Goal: Task Accomplishment & Management: Manage account settings

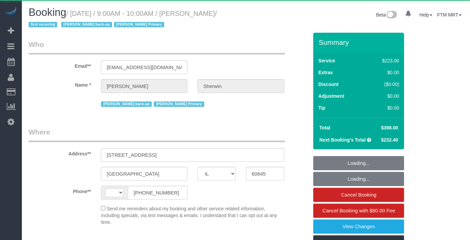
select select "IL"
select select "string:US"
select select "object:1211"
select select "512"
select select "3"
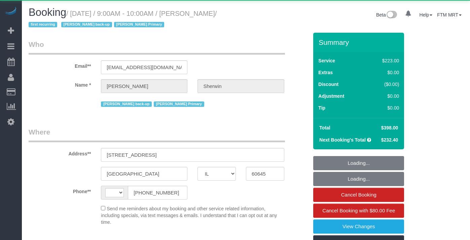
select select "5"
select select "spot1"
select select "number:1"
select select "number:58"
select select "number:139"
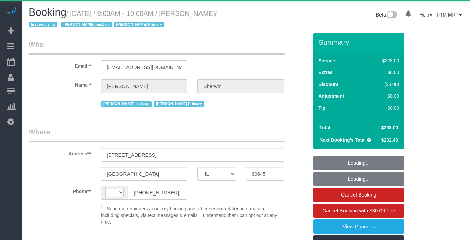
select select "number:104"
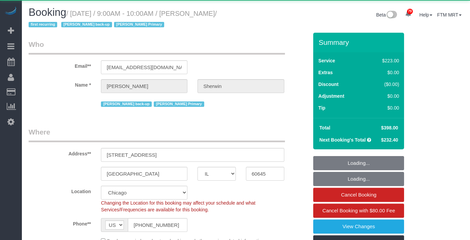
select select "3"
select select "5"
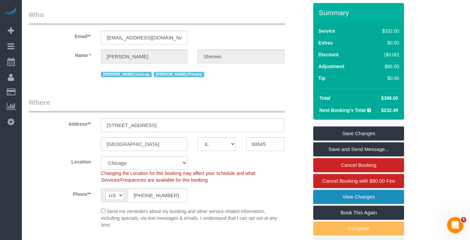
click at [349, 193] on link "View Changes" at bounding box center [358, 196] width 91 height 14
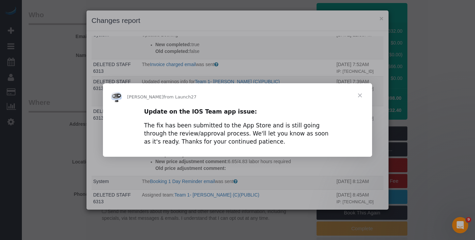
click at [358, 95] on span "Close" at bounding box center [360, 95] width 24 height 24
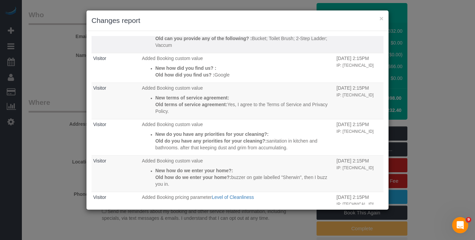
scroll to position [1197, 0]
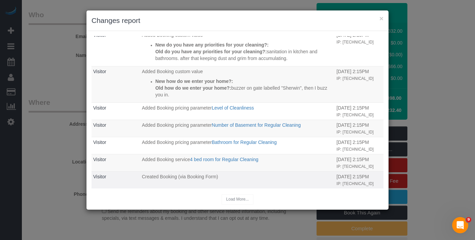
drag, startPoint x: 320, startPoint y: 177, endPoint x: 289, endPoint y: 175, distance: 30.6
click at [289, 175] on tr "Visitor Created Booking (via Booking Form) 09/25/2023 2:15PM IP: 24.148.89.37" at bounding box center [238, 179] width 292 height 17
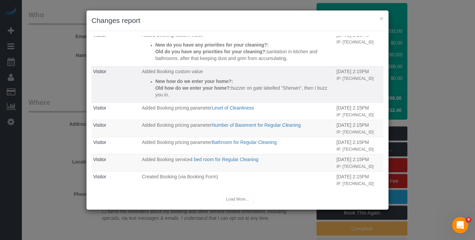
copy tr "09/25/2023"
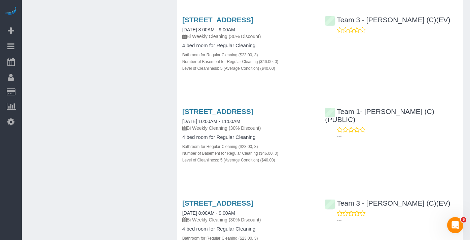
scroll to position [3835, 0]
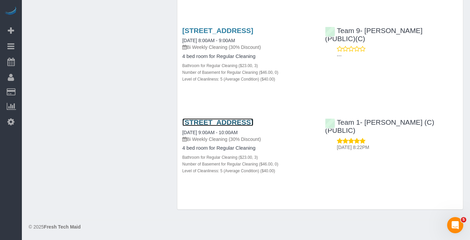
click at [195, 118] on link "2041 W Birchwood Ave, Apt 1, Chicago, IL 60645" at bounding box center [217, 122] width 71 height 8
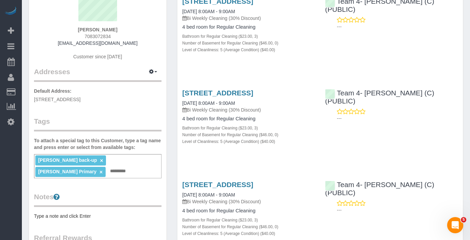
scroll to position [76, 0]
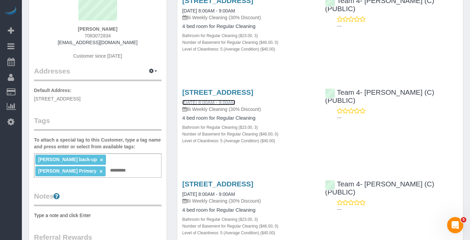
click at [228, 105] on link "08/11/2025 8:00AM - 9:00AM" at bounding box center [208, 102] width 53 height 5
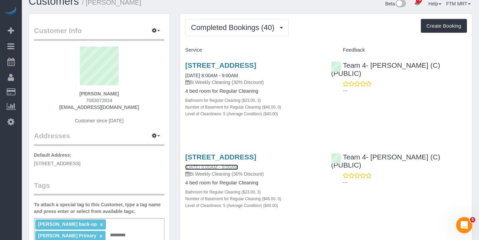
scroll to position [0, 0]
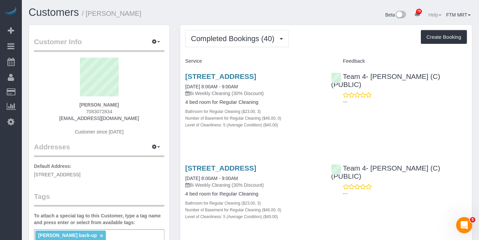
click at [431, 14] on link "Help" at bounding box center [435, 14] width 13 height 5
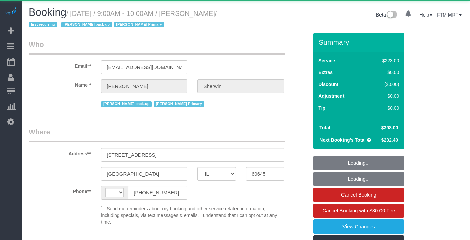
select select "IL"
select select "string:US"
select select "object:980"
select select "512"
select select "number:1"
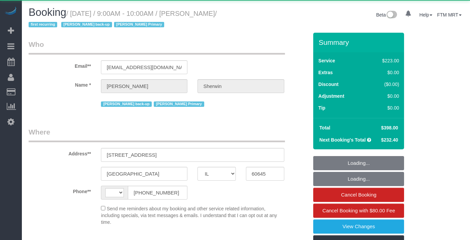
select select "number:58"
select select "number:139"
select select "number:104"
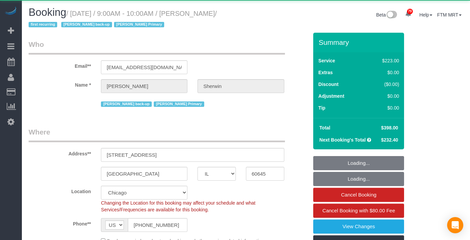
select select "spot1"
select select "3"
select select "5"
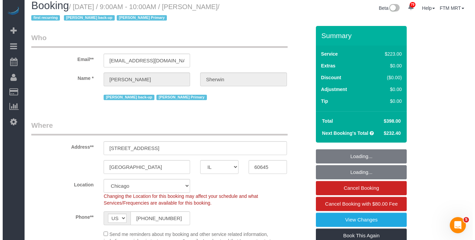
scroll to position [15, 0]
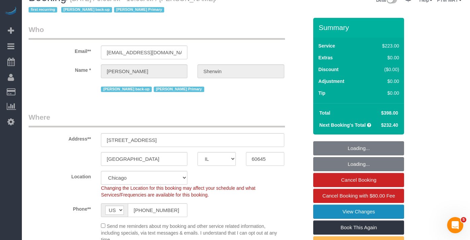
click at [333, 207] on link "View Changes" at bounding box center [358, 211] width 91 height 14
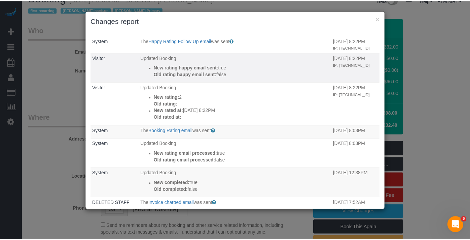
scroll to position [10, 0]
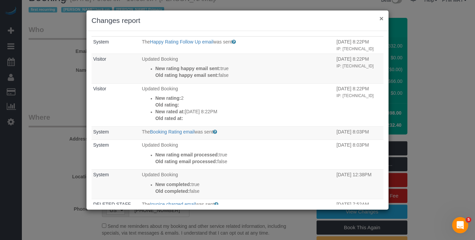
click at [382, 17] on button "×" at bounding box center [381, 18] width 4 height 7
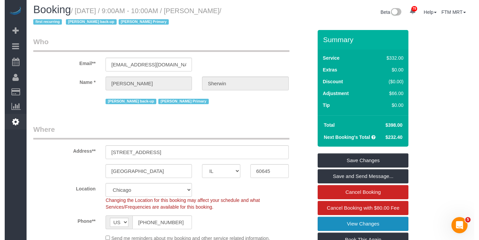
scroll to position [0, 0]
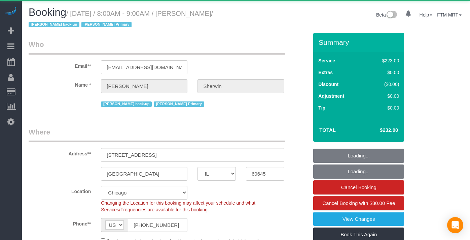
select select "IL"
select select "object:831"
select select "512"
select select "3"
select select "5"
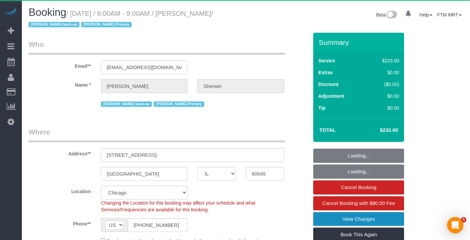
select select "spot1"
select select "number:1"
select select "number:58"
select select "number:139"
select select "number:104"
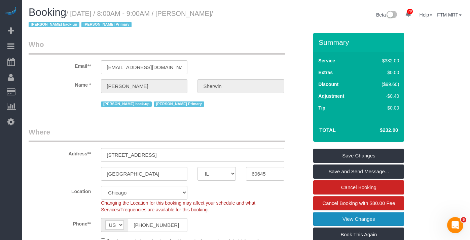
click at [362, 219] on link "View Changes" at bounding box center [358, 219] width 91 height 14
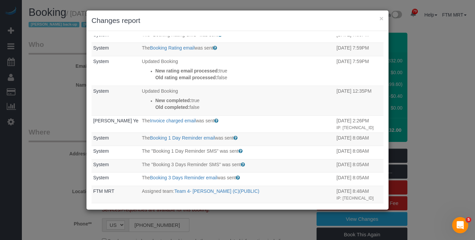
scroll to position [17, 0]
click at [382, 18] on button "×" at bounding box center [381, 18] width 4 height 7
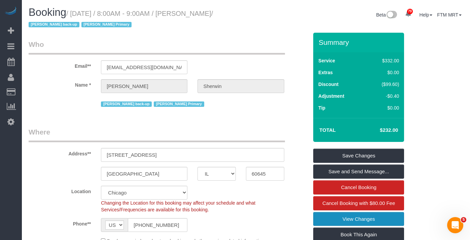
click at [359, 220] on link "View Changes" at bounding box center [358, 219] width 91 height 14
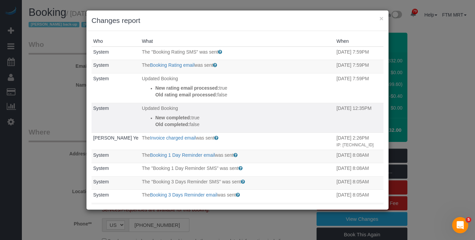
drag, startPoint x: 326, startPoint y: 109, endPoint x: 371, endPoint y: 109, distance: 45.1
click at [371, 109] on tr "System Updated Booking New completed: true Old completed: false [DATE] 12:35PM" at bounding box center [238, 118] width 292 height 30
drag, startPoint x: 320, startPoint y: 126, endPoint x: 303, endPoint y: 126, distance: 16.8
click at [319, 126] on p "Old completed: false" at bounding box center [244, 124] width 178 height 7
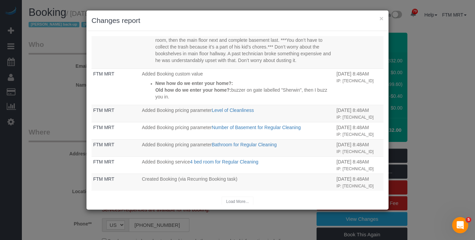
scroll to position [471, 0]
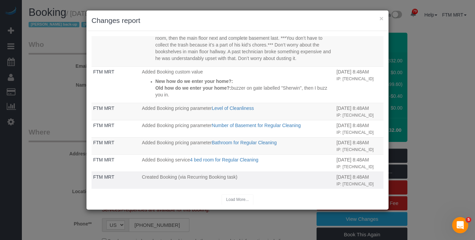
drag, startPoint x: 329, startPoint y: 178, endPoint x: 356, endPoint y: 178, distance: 26.9
click at [356, 178] on tr "FTM MRT Created Booking (via Recurring Booking task) [DATE] 8:48AM IP: [TECHNIC…" at bounding box center [238, 179] width 292 height 17
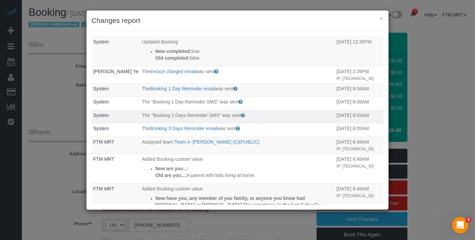
scroll to position [67, 0]
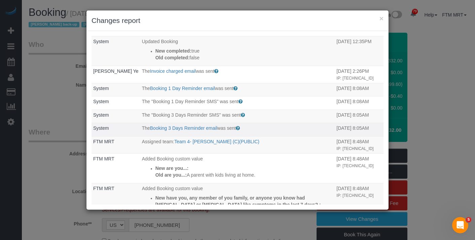
drag, startPoint x: 341, startPoint y: 130, endPoint x: 349, endPoint y: 130, distance: 7.7
click at [356, 129] on tr "System The Booking 3 Days Reminder email was sent Sent 3 days before the bookin…" at bounding box center [238, 129] width 292 height 13
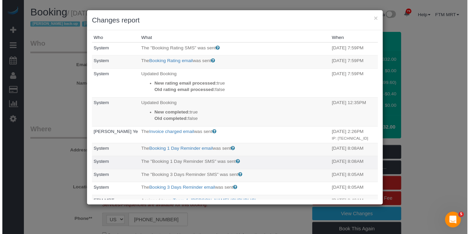
scroll to position [0, 0]
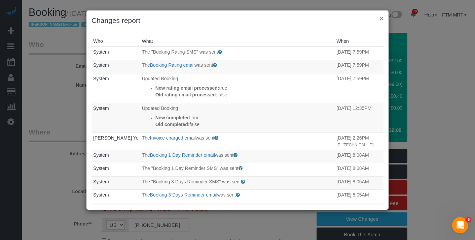
click at [383, 19] on button "×" at bounding box center [381, 18] width 4 height 7
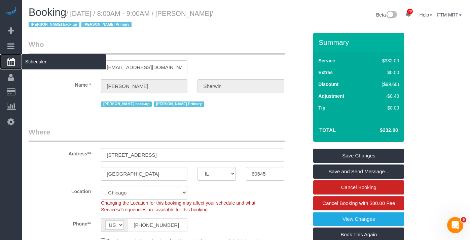
click at [34, 61] on span "Scheduler" at bounding box center [64, 61] width 84 height 15
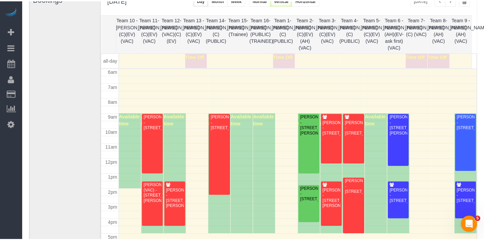
scroll to position [50, 0]
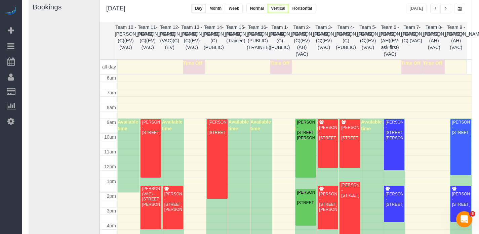
drag, startPoint x: 202, startPoint y: 154, endPoint x: 209, endPoint y: 152, distance: 6.6
click at [203, 154] on td at bounding box center [295, 151] width 355 height 7
click at [219, 136] on div "[PERSON_NAME] - [STREET_ADDRESS]" at bounding box center [217, 127] width 18 height 15
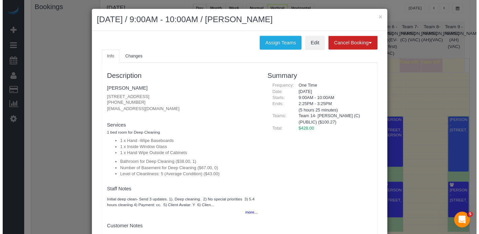
scroll to position [16, 0]
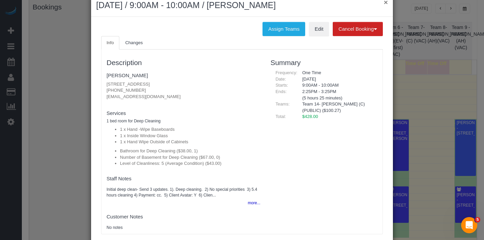
click at [384, 5] on button "×" at bounding box center [386, 2] width 4 height 7
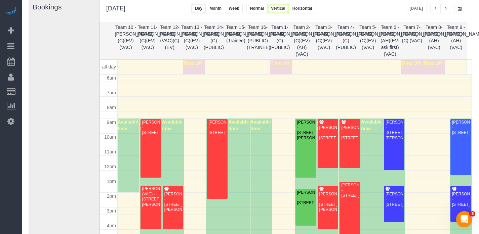
click at [460, 10] on span "button" at bounding box center [460, 9] width 4 height 4
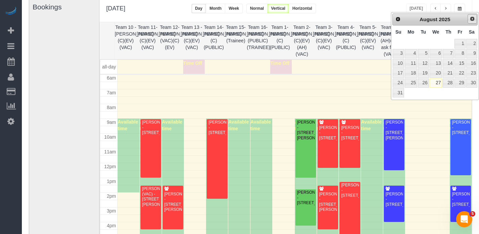
click at [470, 19] on span "Next" at bounding box center [472, 18] width 5 height 5
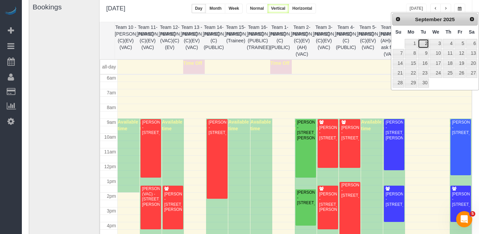
click at [424, 43] on link "2" at bounding box center [423, 43] width 11 height 9
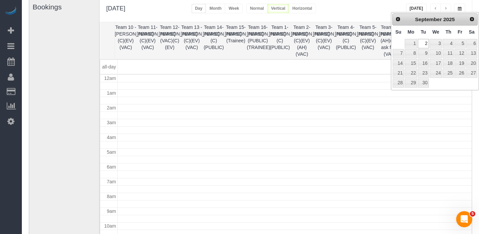
type input "**********"
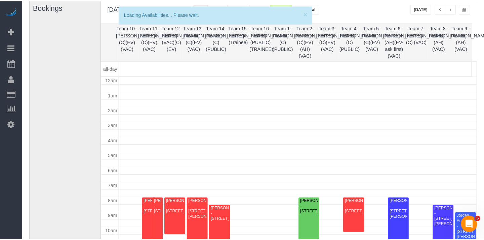
scroll to position [89, 0]
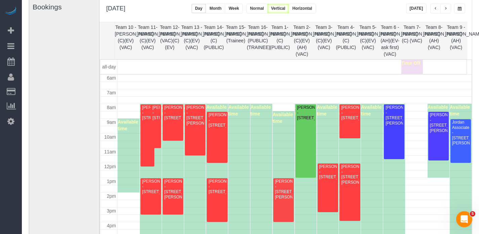
click at [314, 130] on td at bounding box center [295, 129] width 355 height 7
click at [307, 121] on div "[PERSON_NAME] - [STREET_ADDRESS]" at bounding box center [306, 112] width 18 height 15
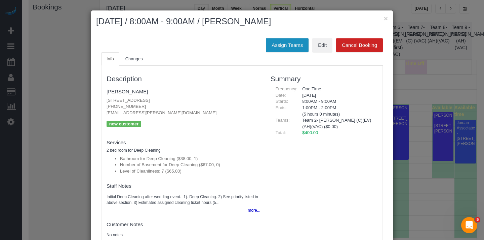
click at [291, 44] on button "Assign Teams" at bounding box center [287, 45] width 43 height 14
click at [283, 45] on button "Assign Teams" at bounding box center [287, 45] width 43 height 14
click at [288, 47] on button "Assign Teams" at bounding box center [287, 45] width 43 height 14
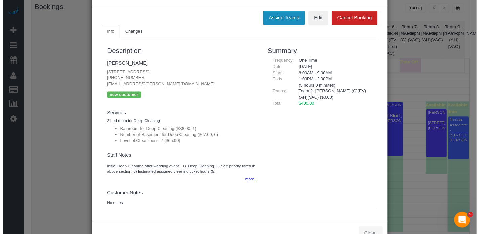
scroll to position [0, 0]
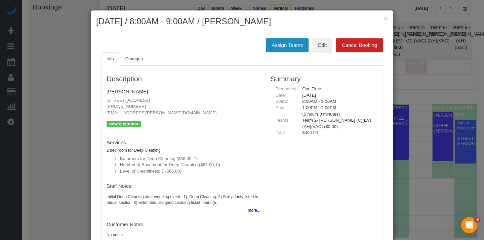
click at [283, 45] on button "Assign Teams" at bounding box center [287, 45] width 43 height 14
click at [290, 44] on button "Assign Teams" at bounding box center [287, 45] width 43 height 14
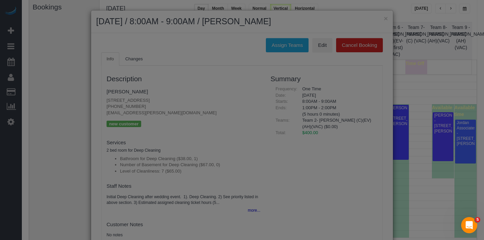
click at [382, 20] on body "× Assign Booking to: {{ ctrl._.map(ctrl.availableTeams.assigned, 'team_title').…" at bounding box center [242, 70] width 484 height 240
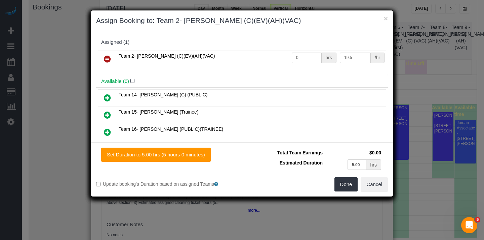
click at [105, 60] on icon at bounding box center [107, 59] width 7 height 8
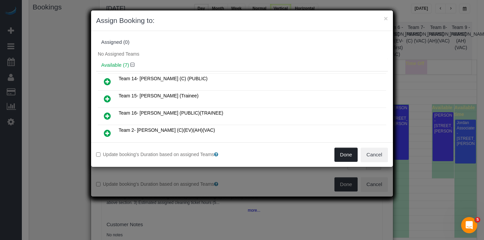
click at [346, 153] on button "Done" at bounding box center [347, 154] width 24 height 14
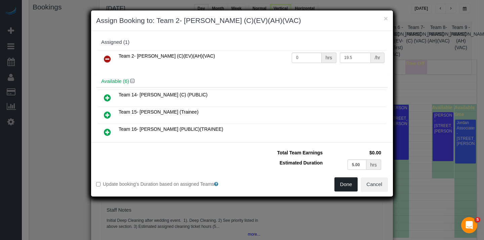
click at [348, 180] on button "Done" at bounding box center [347, 184] width 24 height 14
click at [388, 15] on button "×" at bounding box center [386, 18] width 4 height 7
click at [388, 19] on button "×" at bounding box center [386, 18] width 4 height 7
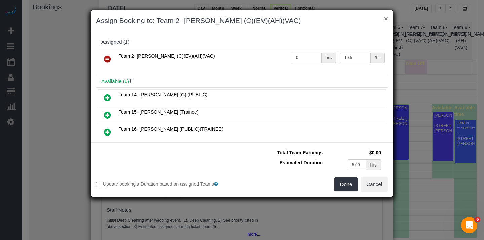
click at [388, 19] on button "×" at bounding box center [386, 18] width 4 height 7
click at [386, 19] on button "×" at bounding box center [386, 18] width 4 height 7
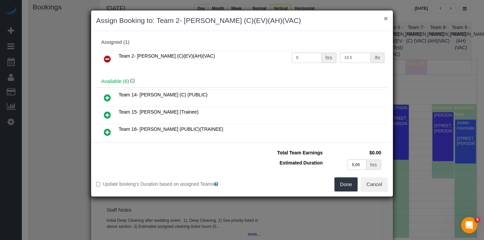
click at [386, 19] on button "×" at bounding box center [386, 18] width 4 height 7
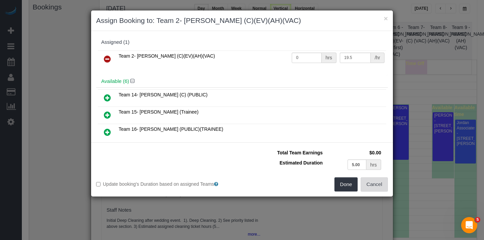
click at [375, 181] on button "Cancel" at bounding box center [374, 184] width 27 height 14
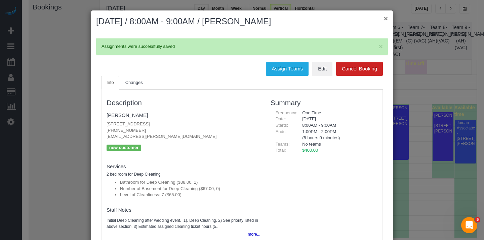
click at [384, 18] on button "×" at bounding box center [386, 18] width 4 height 7
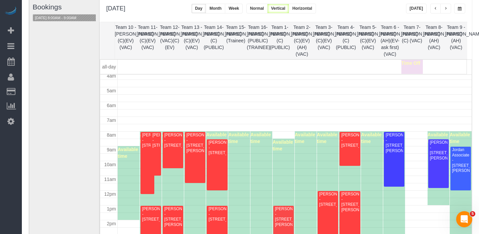
scroll to position [62, 0]
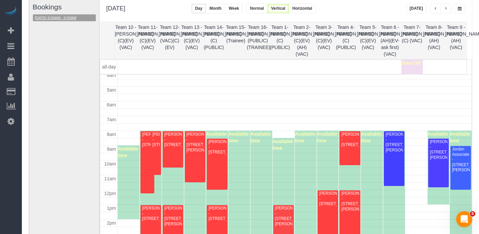
click at [56, 17] on button "[DATE] 8:00AM - 9:00AM" at bounding box center [55, 17] width 45 height 7
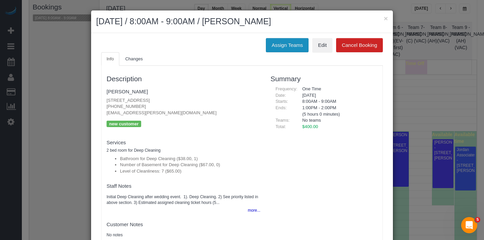
click at [278, 49] on button "Assign Teams" at bounding box center [287, 45] width 43 height 14
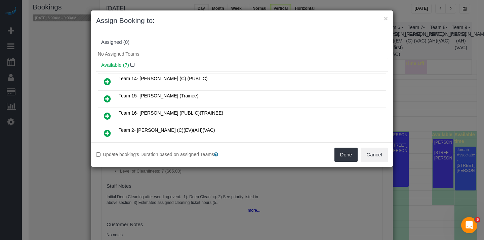
click at [109, 129] on icon at bounding box center [107, 133] width 7 height 8
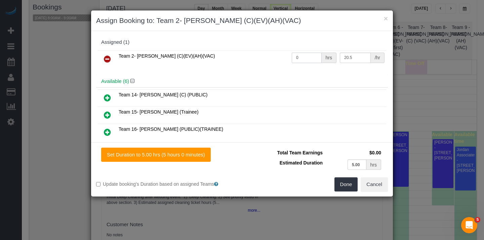
drag, startPoint x: 292, startPoint y: 59, endPoint x: 280, endPoint y: 57, distance: 12.6
click at [280, 57] on tr "Team 2- [PERSON_NAME] (C)(EV)(AH)(VAC) 0 hrs 20.5 /hr" at bounding box center [242, 58] width 289 height 17
type input "5"
click at [346, 183] on button "Done" at bounding box center [347, 184] width 24 height 14
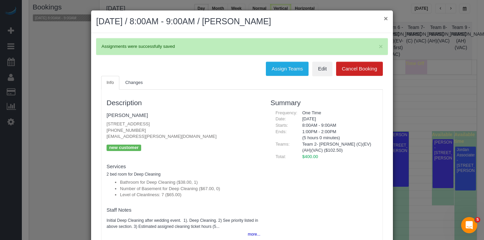
click at [384, 19] on button "×" at bounding box center [386, 18] width 4 height 7
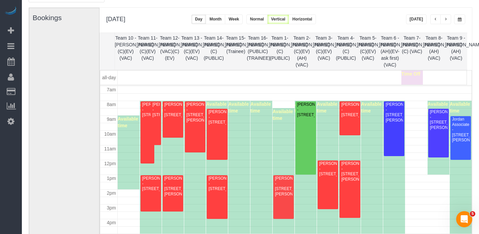
scroll to position [104, 0]
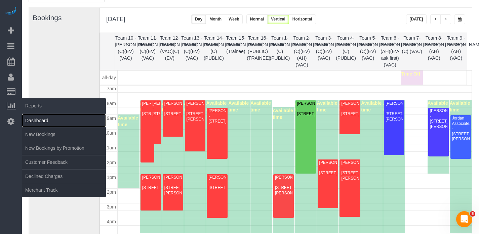
click at [44, 119] on link "Dashboard" at bounding box center [64, 120] width 84 height 13
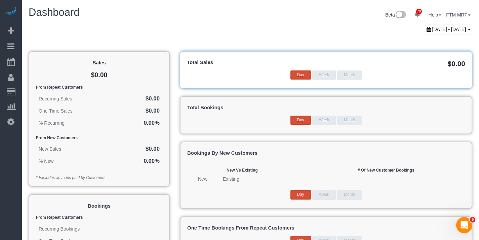
click at [461, 29] on span "[DATE] - [DATE]" at bounding box center [450, 29] width 34 height 5
type input "**********"
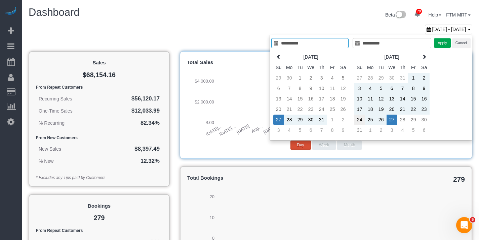
type input "**********"
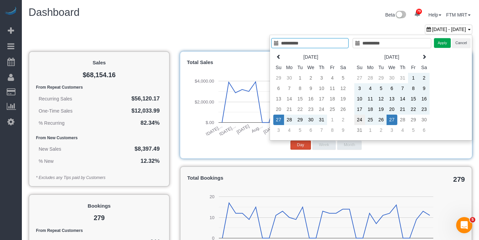
click at [361, 121] on td "24" at bounding box center [360, 119] width 11 height 10
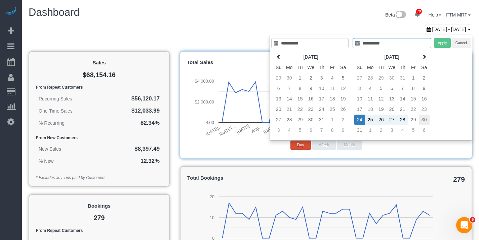
type input "**********"
click at [422, 119] on td "30" at bounding box center [424, 119] width 11 height 10
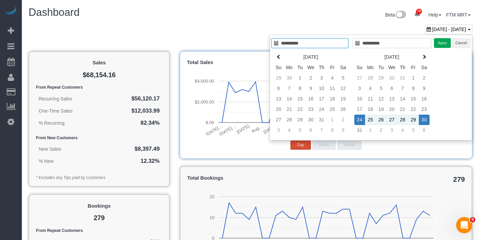
type input "**********"
click at [444, 45] on button "Apply" at bounding box center [442, 43] width 17 height 10
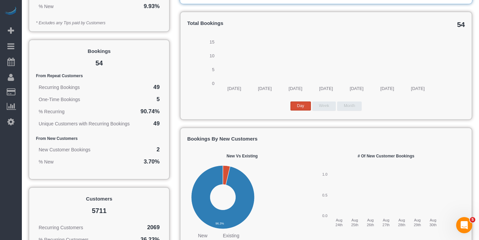
scroll to position [154, 0]
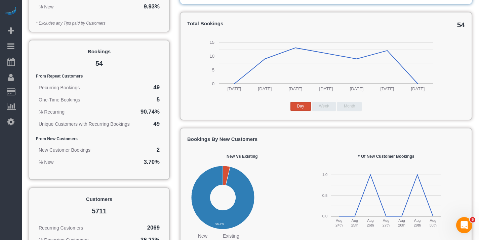
drag, startPoint x: 154, startPoint y: 98, endPoint x: 157, endPoint y: 97, distance: 3.4
click at [157, 98] on td "5" at bounding box center [150, 100] width 26 height 12
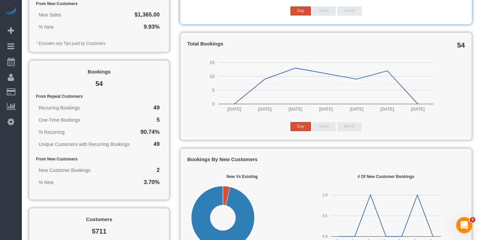
scroll to position [136, 0]
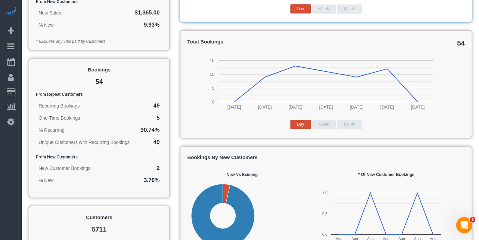
drag, startPoint x: 98, startPoint y: 170, endPoint x: 37, endPoint y: 170, distance: 60.2
click at [37, 170] on td "New Customer Bookings" at bounding box center [82, 168] width 92 height 12
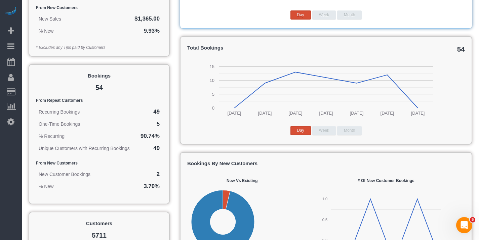
drag, startPoint x: 161, startPoint y: 122, endPoint x: 156, endPoint y: 122, distance: 5.7
click at [156, 122] on td "5" at bounding box center [150, 124] width 26 height 12
drag, startPoint x: 161, startPoint y: 175, endPoint x: 153, endPoint y: 174, distance: 8.9
click at [153, 174] on td "2" at bounding box center [145, 174] width 34 height 12
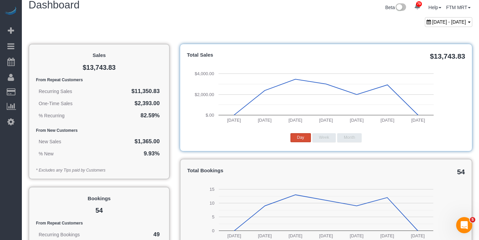
scroll to position [16, 0]
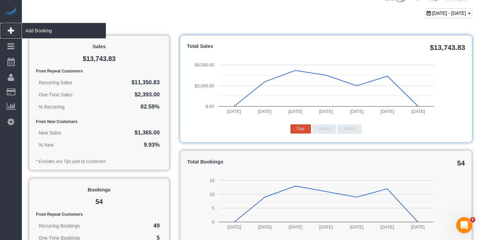
click at [36, 32] on span "Add Booking" at bounding box center [64, 30] width 84 height 15
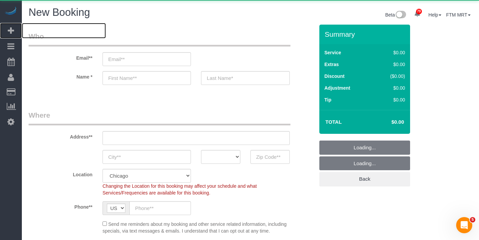
select select "object:6436"
select select "512"
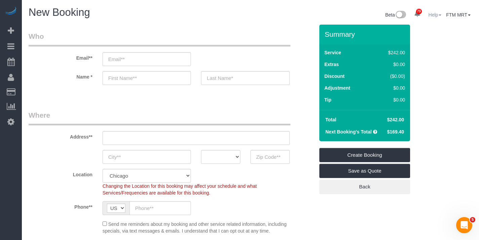
click at [433, 15] on link "Help" at bounding box center [435, 14] width 13 height 5
click at [450, 26] on link "Help Docs" at bounding box center [454, 25] width 53 height 9
